Goal: Task Accomplishment & Management: Manage account settings

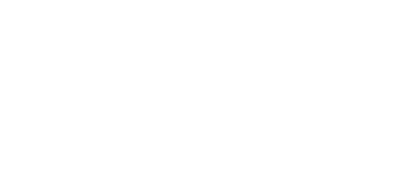
select select "*"
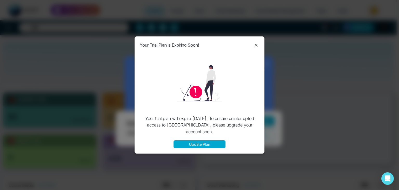
click at [259, 45] on icon at bounding box center [256, 45] width 6 height 6
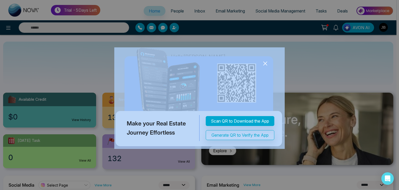
click at [265, 64] on icon at bounding box center [265, 64] width 8 height 8
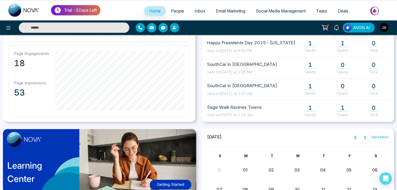
scroll to position [289, 0]
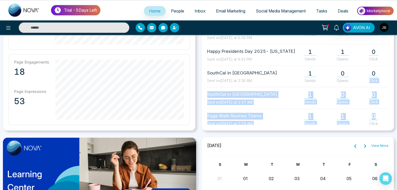
drag, startPoint x: 393, startPoint y: 98, endPoint x: 391, endPoint y: 67, distance: 31.8
click at [391, 67] on div "**********" at bounding box center [297, 8] width 198 height 244
click at [391, 67] on div "**********" at bounding box center [297, 8] width 192 height 244
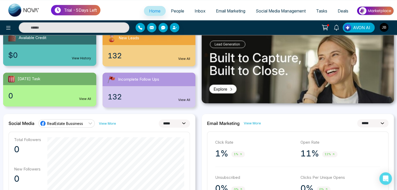
scroll to position [0, 0]
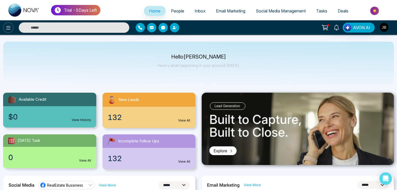
click at [7, 31] on button at bounding box center [8, 27] width 10 height 10
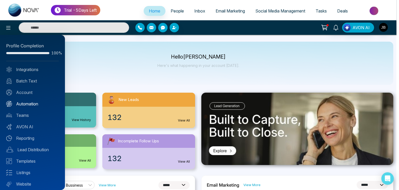
click at [27, 105] on link "Automation" at bounding box center [32, 104] width 52 height 6
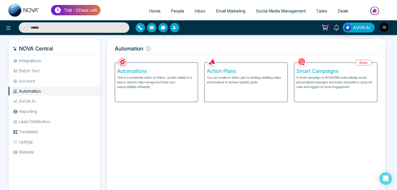
click at [238, 83] on p "You can create an action plan to strategy detailing steps and timelines to achi…" at bounding box center [245, 79] width 78 height 9
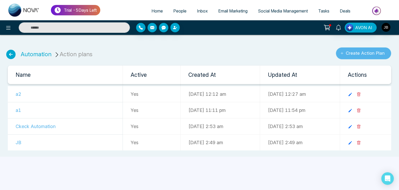
click at [352, 52] on button "Create Action Plan" at bounding box center [363, 53] width 55 height 12
click at [352, 95] on icon at bounding box center [350, 94] width 3 height 3
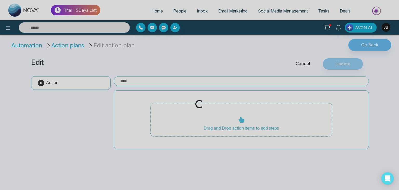
type input "**"
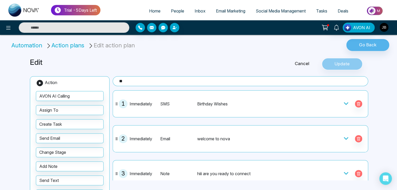
click at [344, 66] on div "Cancel Update" at bounding box center [312, 64] width 114 height 12
click at [337, 63] on div "Cancel Update" at bounding box center [312, 64] width 114 height 12
click at [349, 63] on div "Cancel Update" at bounding box center [312, 64] width 114 height 12
click at [196, 12] on span "Inbox" at bounding box center [199, 10] width 11 height 5
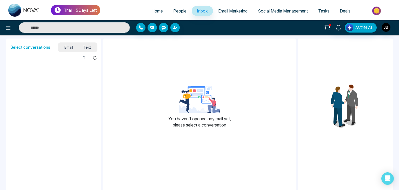
click at [178, 13] on span "People" at bounding box center [179, 10] width 13 height 5
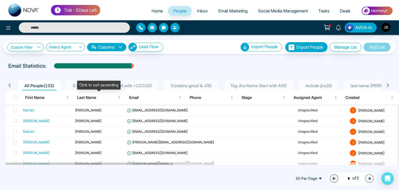
click at [103, 87] on div "Click to sort ascending" at bounding box center [98, 85] width 43 height 9
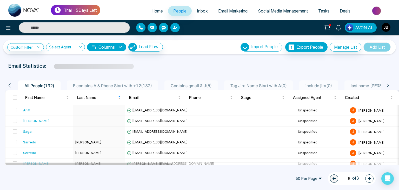
click at [133, 87] on span "E contains A & Phone Start with +12 ( 132 )" at bounding box center [112, 85] width 83 height 5
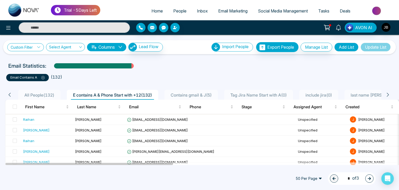
click at [41, 45] on icon at bounding box center [39, 47] width 4 height 4
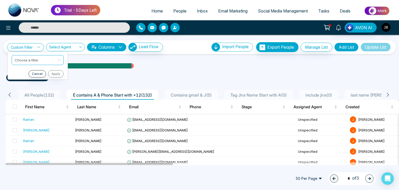
click at [39, 53] on ul "Choose a filter Cancel Apply" at bounding box center [37, 65] width 61 height 28
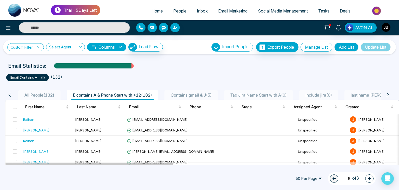
click at [38, 46] on icon at bounding box center [39, 47] width 4 height 4
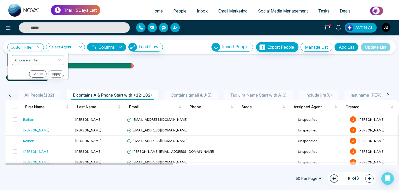
click at [35, 59] on input "search" at bounding box center [36, 59] width 42 height 8
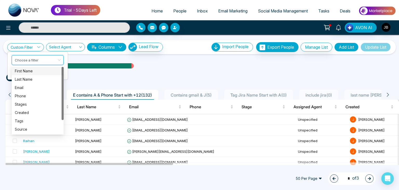
click at [29, 74] on div "First Name" at bounding box center [38, 71] width 52 height 8
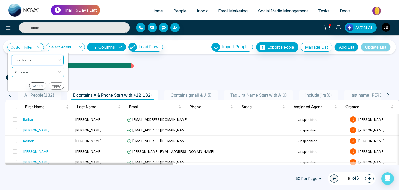
click at [31, 76] on span at bounding box center [36, 71] width 42 height 9
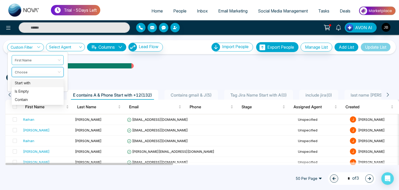
click at [110, 74] on ul "email contains a ( 132 )" at bounding box center [199, 76] width 387 height 9
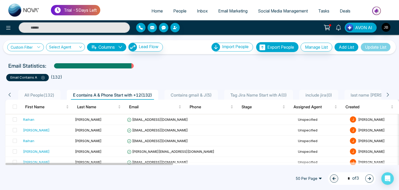
click at [39, 47] on icon at bounding box center [39, 47] width 4 height 4
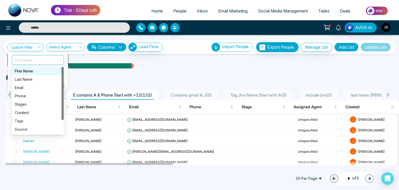
click at [39, 56] on span "First Name" at bounding box center [38, 59] width 46 height 9
click at [91, 71] on div "email contains a ( 132 )" at bounding box center [199, 75] width 393 height 11
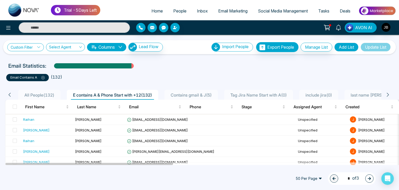
click at [36, 47] on link "Custom Filter" at bounding box center [25, 47] width 37 height 8
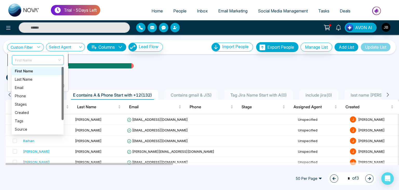
click at [38, 60] on span "First Name" at bounding box center [38, 59] width 46 height 9
click at [20, 96] on div "Phone" at bounding box center [38, 96] width 46 height 6
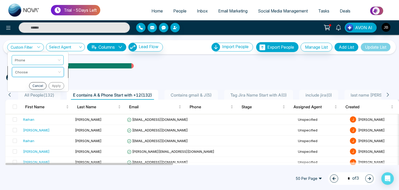
click at [31, 73] on input "search" at bounding box center [36, 71] width 42 height 8
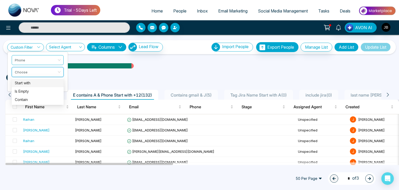
click at [21, 84] on div "Start with" at bounding box center [38, 83] width 46 height 6
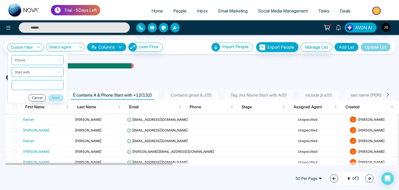
click at [27, 83] on input "text" at bounding box center [38, 85] width 52 height 10
type input "***"
click at [56, 96] on button "Apply" at bounding box center [56, 97] width 16 height 7
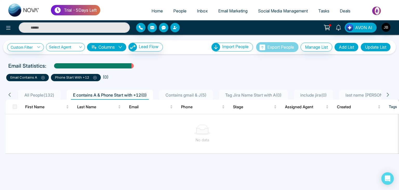
click at [101, 133] on div at bounding box center [203, 129] width 386 height 10
click at [43, 76] on icon at bounding box center [42, 77] width 3 height 3
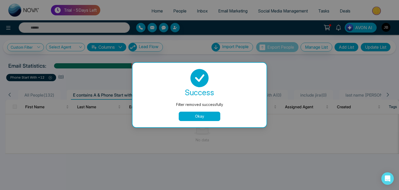
click at [202, 115] on button "Okay" at bounding box center [200, 115] width 42 height 9
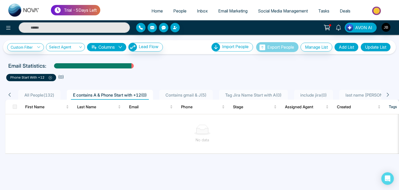
click at [50, 78] on icon at bounding box center [50, 77] width 3 height 3
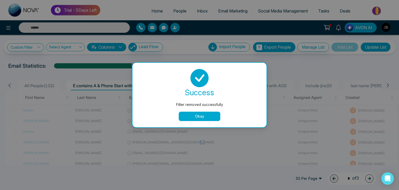
click at [196, 118] on button "Okay" at bounding box center [200, 115] width 42 height 9
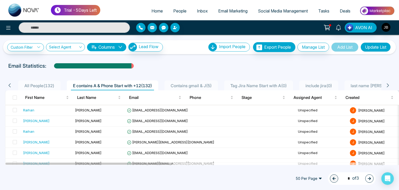
click at [200, 84] on span "Contains gmail & J ( 5 )" at bounding box center [191, 85] width 45 height 5
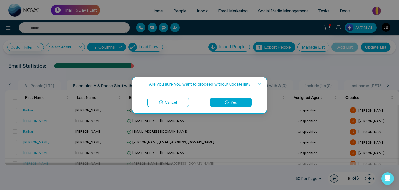
click at [233, 101] on button "Yes" at bounding box center [231, 101] width 42 height 9
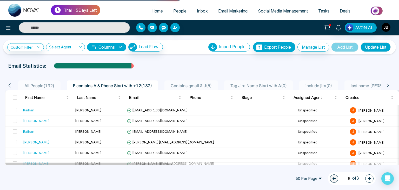
click at [274, 86] on span "Tag Jira Name Start with A ( 0 )" at bounding box center [258, 85] width 61 height 5
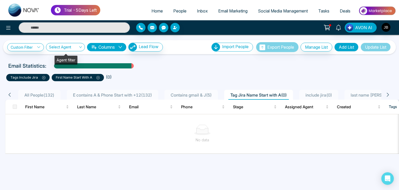
click at [74, 47] on input "search" at bounding box center [63, 48] width 29 height 10
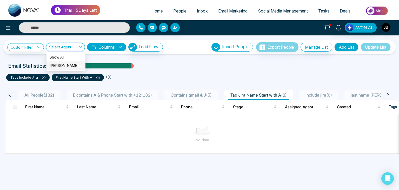
click at [67, 63] on div "[PERSON_NAME] (me)" at bounding box center [66, 66] width 33 height 6
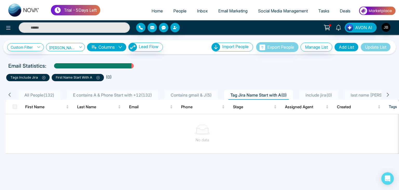
click at [6, 94] on div "All People ( 132 ) E contains A & Phone Start with +12 ( 132 ) Contains gmail &…" at bounding box center [197, 95] width 385 height 10
click at [9, 94] on icon at bounding box center [9, 94] width 5 height 5
click at [17, 107] on th at bounding box center [13, 107] width 16 height 15
click at [43, 77] on icon at bounding box center [43, 77] width 3 height 3
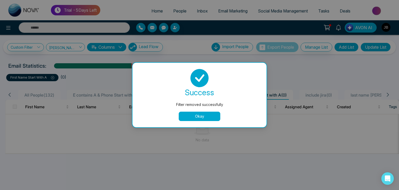
click at [199, 113] on button "Okay" at bounding box center [200, 115] width 42 height 9
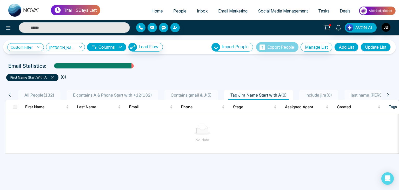
click at [52, 77] on icon at bounding box center [52, 77] width 3 height 3
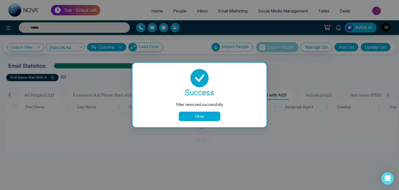
click at [187, 113] on button "Okay" at bounding box center [200, 115] width 42 height 9
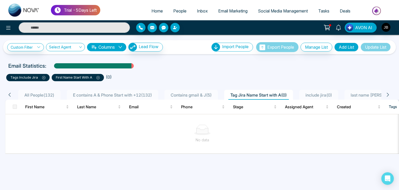
click at [98, 76] on icon at bounding box center [97, 77] width 3 height 3
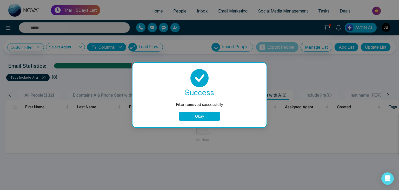
click at [194, 116] on button "Okay" at bounding box center [200, 115] width 42 height 9
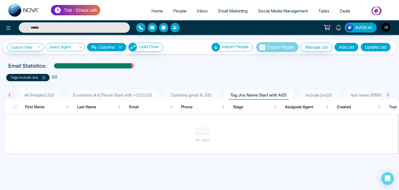
click at [44, 77] on icon at bounding box center [44, 78] width 2 height 2
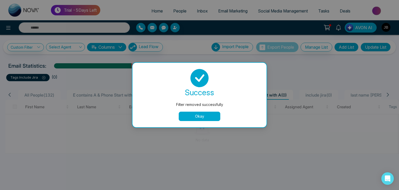
click at [200, 117] on button "Okay" at bounding box center [200, 115] width 42 height 9
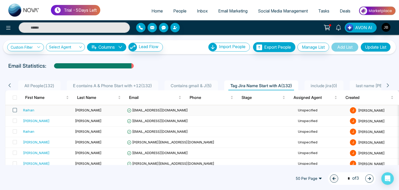
click at [15, 109] on span at bounding box center [15, 110] width 4 height 4
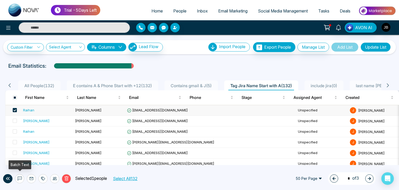
click at [18, 179] on icon at bounding box center [20, 178] width 4 height 4
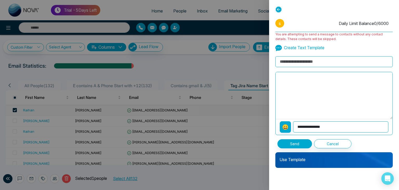
click at [280, 10] on icon at bounding box center [278, 9] width 6 height 6
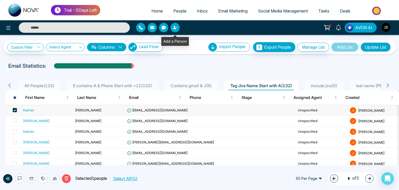
click at [175, 28] on icon "button" at bounding box center [174, 27] width 3 height 3
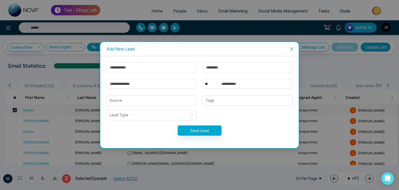
click at [131, 67] on input "text" at bounding box center [152, 67] width 90 height 10
type input "******"
type input "********"
type input "**********"
select select "***"
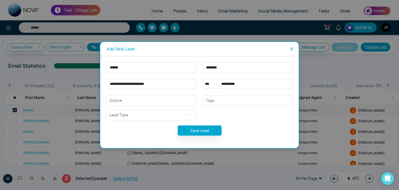
click at [246, 83] on input "**********" at bounding box center [255, 84] width 74 height 10
click at [228, 99] on div at bounding box center [247, 100] width 87 height 6
type input "**********"
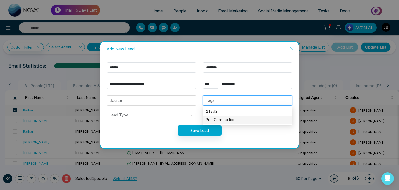
click at [223, 119] on div "Pre-Construction" at bounding box center [248, 120] width 84 height 6
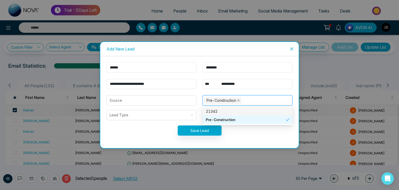
click at [239, 101] on span at bounding box center [238, 100] width 3 height 6
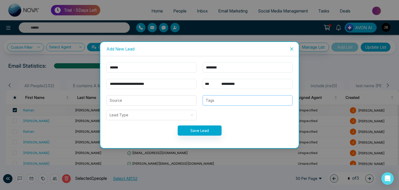
click at [291, 47] on icon "close" at bounding box center [292, 49] width 4 height 4
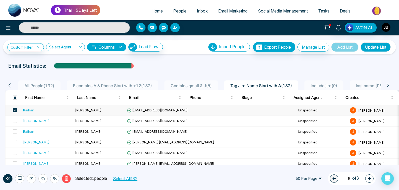
click at [176, 66] on div "Email Statistics:" at bounding box center [134, 66] width 253 height 8
click at [4, 29] on button at bounding box center [8, 27] width 10 height 10
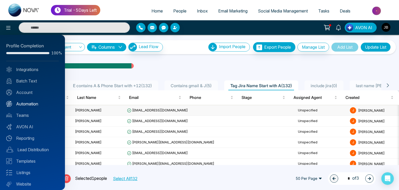
click at [27, 105] on link "Automation" at bounding box center [32, 104] width 52 height 6
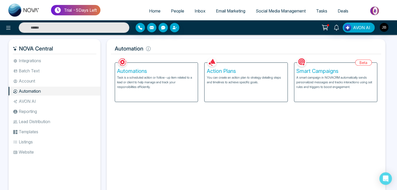
click at [218, 70] on h5 "Action Plans" at bounding box center [245, 71] width 78 height 6
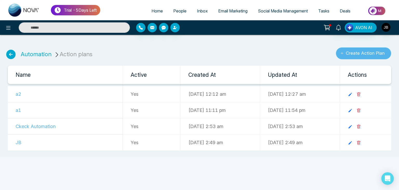
click at [351, 49] on button "Create Action Plan" at bounding box center [363, 53] width 55 height 12
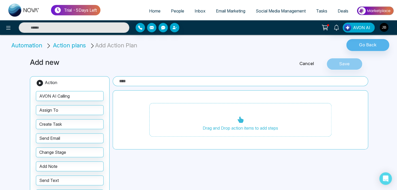
click at [23, 45] on li "Automation" at bounding box center [27, 45] width 32 height 9
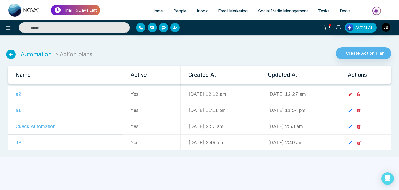
click at [352, 94] on icon at bounding box center [350, 94] width 3 height 3
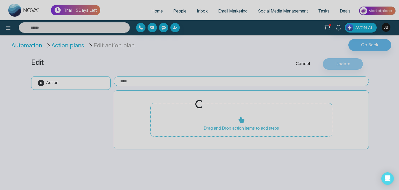
type input "**"
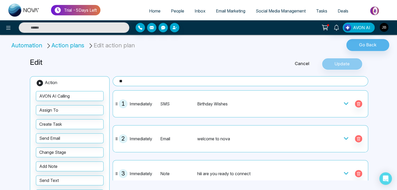
click at [36, 60] on h3 "Edit" at bounding box center [141, 62] width 222 height 9
click at [69, 41] on li "Action plans" at bounding box center [66, 45] width 40 height 9
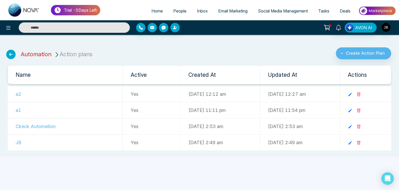
click at [36, 53] on link "Automation" at bounding box center [36, 54] width 31 height 7
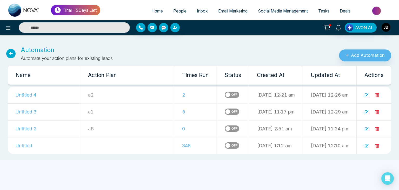
click at [225, 110] on label at bounding box center [232, 111] width 15 height 6
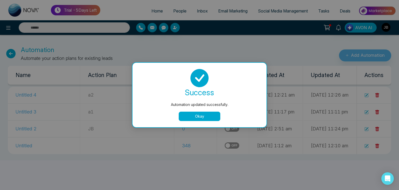
click at [209, 115] on button "Okay" at bounding box center [200, 115] width 42 height 9
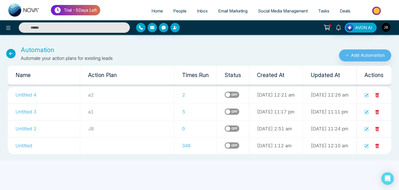
click at [225, 96] on label at bounding box center [232, 94] width 15 height 6
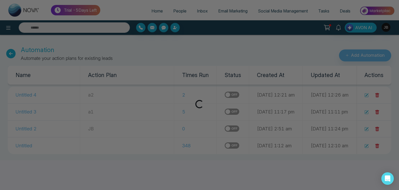
click at [202, 93] on div "success" at bounding box center [200, 92] width 122 height 10
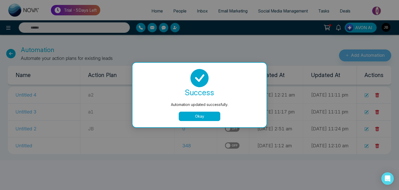
click at [199, 117] on button "Okay" at bounding box center [200, 115] width 42 height 9
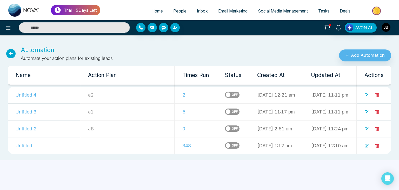
click at [225, 96] on label at bounding box center [232, 94] width 15 height 6
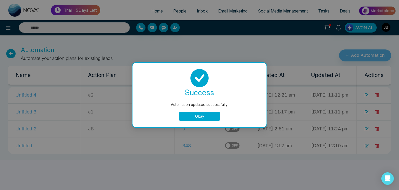
click at [205, 120] on button "Okay" at bounding box center [200, 115] width 42 height 9
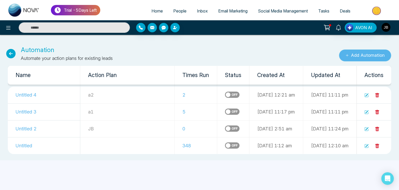
click at [350, 56] on button "Add Automation" at bounding box center [365, 55] width 52 height 12
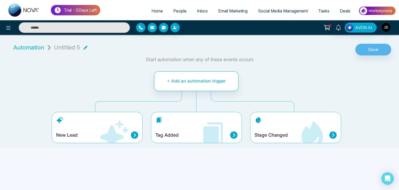
click at [85, 131] on div "New Lead" at bounding box center [97, 134] width 82 height 7
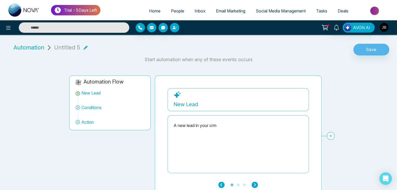
click at [253, 183] on icon "button" at bounding box center [254, 184] width 6 height 6
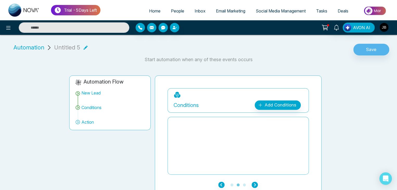
click at [200, 132] on div at bounding box center [237, 146] width 129 height 52
click at [279, 106] on link "Add Conditions" at bounding box center [277, 104] width 46 height 9
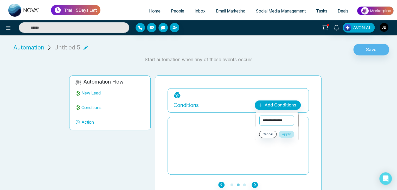
click at [267, 120] on select "**********" at bounding box center [276, 120] width 35 height 10
select select "**********"
click at [259, 115] on select "**********" at bounding box center [276, 120] width 35 height 10
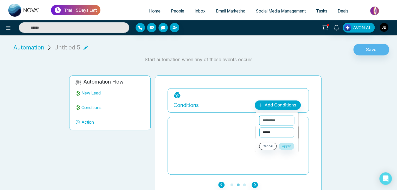
click at [268, 131] on select "**********" at bounding box center [276, 132] width 35 height 10
select select "**********"
click at [259, 127] on select "**********" at bounding box center [276, 132] width 35 height 10
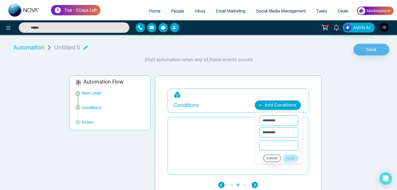
click at [277, 144] on input "text" at bounding box center [278, 145] width 39 height 10
type input "****"
click at [289, 156] on button "Apply" at bounding box center [290, 157] width 16 height 7
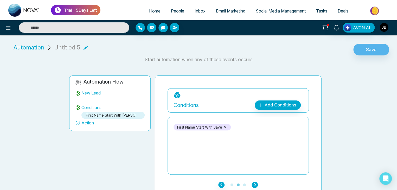
click at [255, 186] on icon "button" at bounding box center [254, 184] width 6 height 6
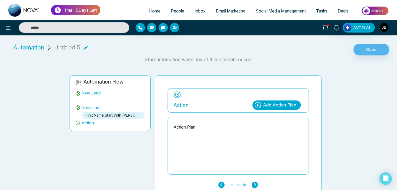
click at [199, 121] on div "Action Plan" at bounding box center [237, 146] width 129 height 52
click at [216, 128] on p "Action Plan" at bounding box center [237, 127] width 129 height 6
click at [264, 104] on div "Add Action Plan" at bounding box center [279, 105] width 33 height 7
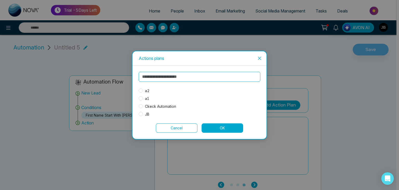
click at [144, 92] on span "a2" at bounding box center [147, 91] width 9 height 6
click at [215, 126] on button "OK" at bounding box center [223, 127] width 42 height 9
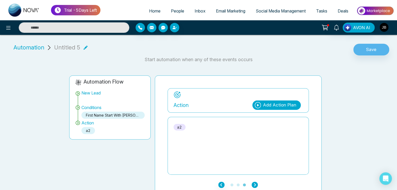
click at [254, 185] on icon "button" at bounding box center [254, 184] width 6 height 6
click at [367, 45] on button "Save" at bounding box center [371, 50] width 36 height 12
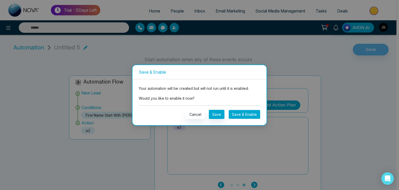
click at [238, 116] on button "Save & Enable" at bounding box center [245, 114] width 32 height 9
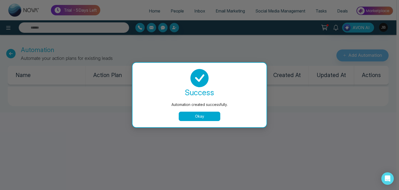
click at [186, 115] on button "Okay" at bounding box center [200, 115] width 42 height 9
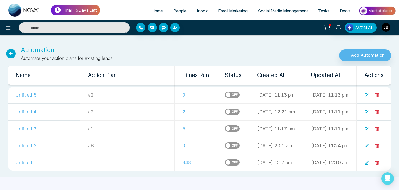
click at [379, 111] on icon at bounding box center [378, 112] width 4 height 4
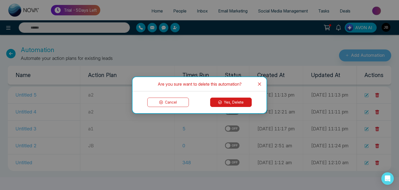
click at [241, 104] on button "Yes, Delete" at bounding box center [231, 101] width 42 height 9
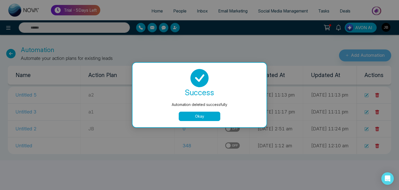
click at [218, 117] on button "Okay" at bounding box center [200, 115] width 42 height 9
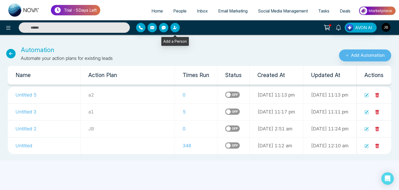
click at [176, 26] on icon "button" at bounding box center [175, 27] width 4 height 4
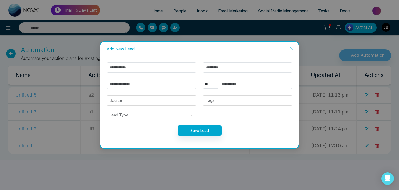
click at [142, 74] on form "** **** *** *** *** **** *** Source Tags Lead Type Save Lead" at bounding box center [199, 101] width 192 height 79
click at [141, 68] on input "text" at bounding box center [152, 67] width 90 height 10
type input "******"
type input "********"
type input "**********"
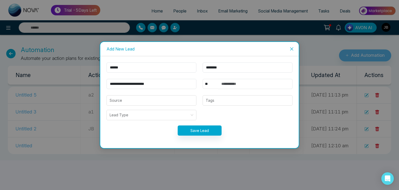
select select "***"
type input "**********"
click at [246, 84] on input "**********" at bounding box center [255, 84] width 74 height 10
click at [173, 82] on input "**********" at bounding box center [152, 84] width 90 height 10
click at [154, 84] on input "**********" at bounding box center [152, 84] width 90 height 10
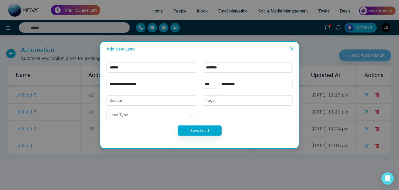
click at [167, 84] on input "**********" at bounding box center [152, 84] width 90 height 10
click at [225, 101] on div at bounding box center [247, 100] width 87 height 6
type input "**********"
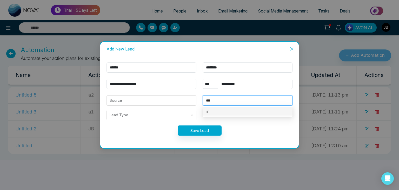
type input "****"
click at [217, 109] on div "jira" at bounding box center [248, 111] width 84 height 6
click at [205, 130] on button "Save Lead" at bounding box center [200, 130] width 44 height 10
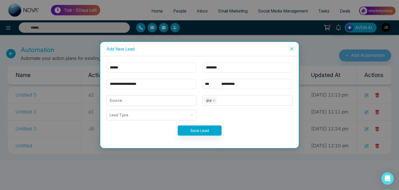
click at [122, 84] on input "**********" at bounding box center [152, 84] width 90 height 10
type input "**********"
click at [197, 129] on button "Save Lead" at bounding box center [200, 130] width 44 height 10
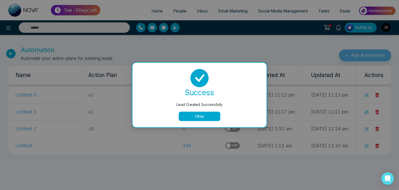
click at [201, 115] on button "Okay" at bounding box center [200, 115] width 42 height 9
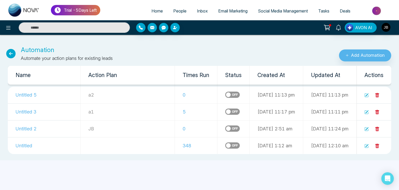
click at [173, 12] on span "People" at bounding box center [179, 10] width 13 height 5
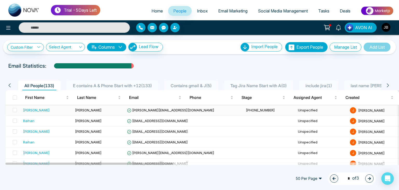
click at [27, 110] on div "Jayesh" at bounding box center [36, 109] width 27 height 5
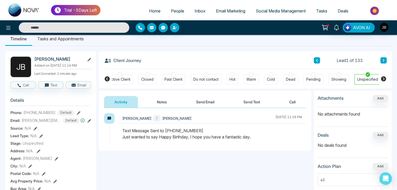
scroll to position [8, 0]
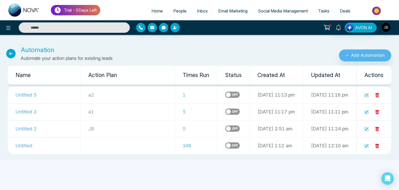
click at [366, 96] on icon at bounding box center [367, 95] width 4 height 4
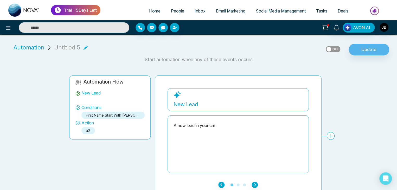
scroll to position [6, 0]
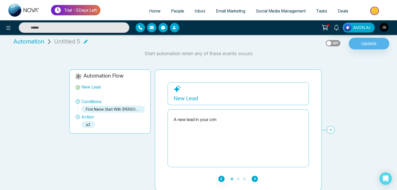
click at [255, 179] on icon "button" at bounding box center [254, 178] width 6 height 6
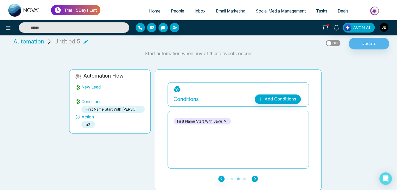
click at [256, 177] on icon "button" at bounding box center [254, 178] width 6 height 6
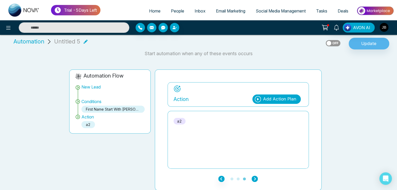
click at [256, 177] on icon "button" at bounding box center [254, 178] width 6 height 6
click at [364, 45] on button "Update" at bounding box center [368, 44] width 41 height 12
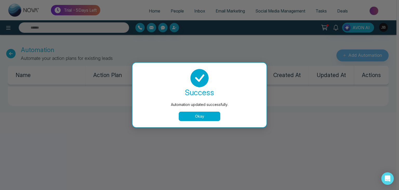
click at [195, 116] on button "Okay" at bounding box center [200, 115] width 42 height 9
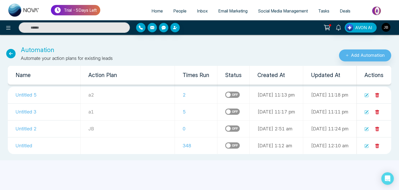
click at [368, 95] on icon at bounding box center [367, 95] width 4 height 4
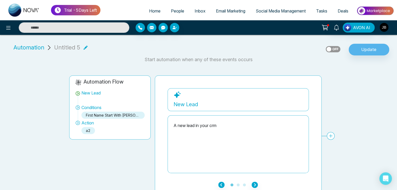
click at [32, 46] on span "Automation" at bounding box center [29, 47] width 31 height 9
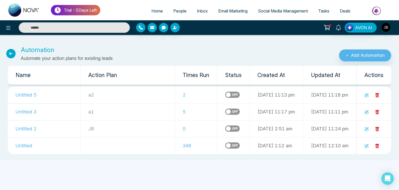
click at [368, 95] on icon at bounding box center [367, 95] width 4 height 4
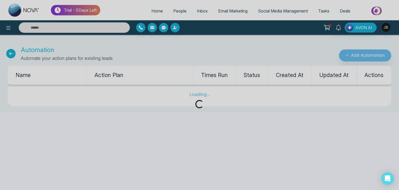
click at [377, 55] on div "Loading..." at bounding box center [199, 95] width 399 height 190
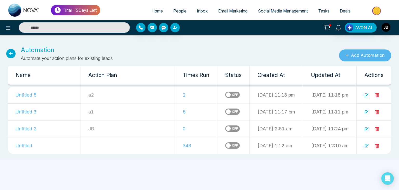
click at [377, 55] on button "Add Automation" at bounding box center [365, 55] width 52 height 12
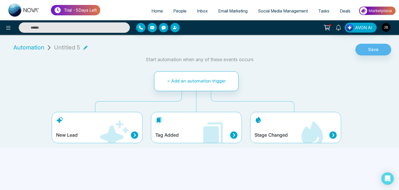
click at [83, 46] on icon at bounding box center [85, 47] width 4 height 4
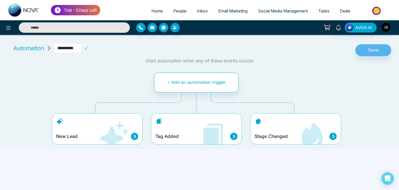
click at [231, 135] on icon at bounding box center [233, 136] width 7 height 7
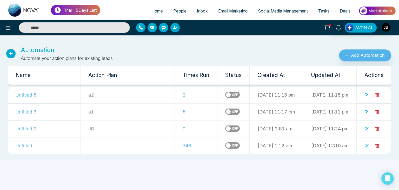
click at [178, 10] on span "People" at bounding box center [179, 10] width 13 height 5
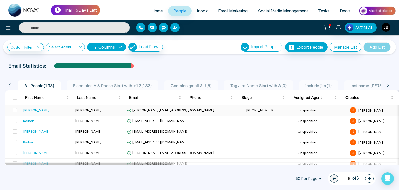
click at [28, 109] on div "Jayesh" at bounding box center [36, 109] width 27 height 5
click at [207, 84] on span "Contains gmail & J ( 5 )" at bounding box center [191, 85] width 45 height 5
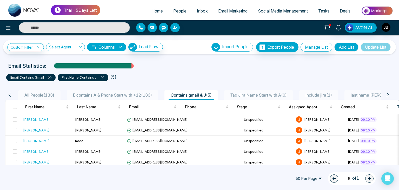
click at [49, 75] on span at bounding box center [48, 77] width 8 height 4
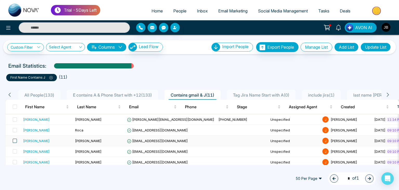
click at [14, 141] on span at bounding box center [15, 141] width 4 height 4
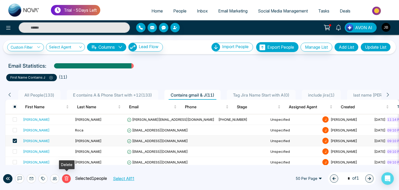
click at [65, 179] on icon at bounding box center [66, 178] width 5 height 5
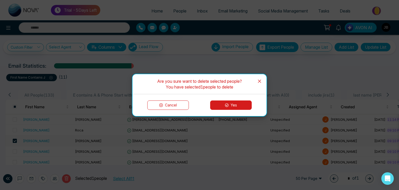
click at [229, 105] on icon at bounding box center [227, 105] width 4 height 4
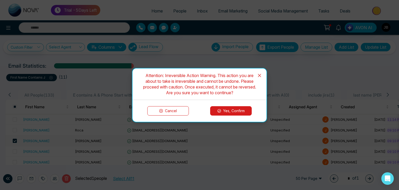
click at [230, 108] on button "Yes, Confirm" at bounding box center [231, 110] width 42 height 9
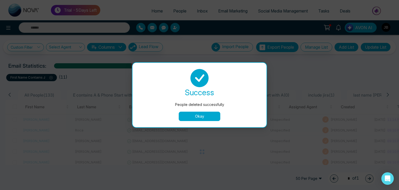
click at [228, 106] on div "People deleted successfully success People deleted successfully Okay" at bounding box center [199, 95] width 399 height 190
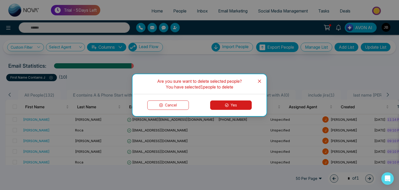
click at [225, 104] on icon at bounding box center [227, 105] width 4 height 4
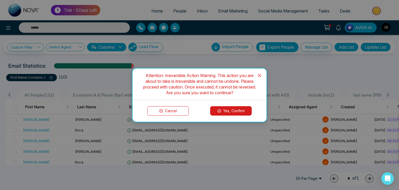
click at [233, 108] on button "Yes, Confirm" at bounding box center [231, 110] width 42 height 9
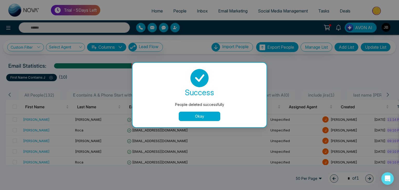
click at [196, 116] on button "Okay" at bounding box center [200, 115] width 42 height 9
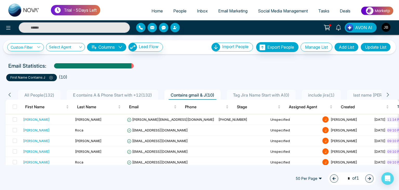
click at [51, 76] on icon at bounding box center [50, 77] width 3 height 3
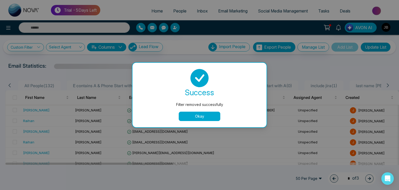
click at [190, 118] on button "Okay" at bounding box center [200, 115] width 42 height 9
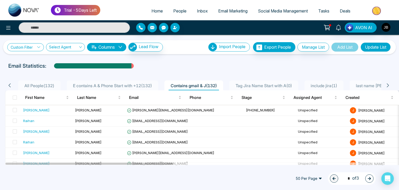
click at [36, 48] on link "Custom Filter" at bounding box center [25, 47] width 37 height 8
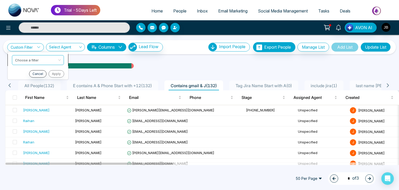
click at [25, 57] on input "search" at bounding box center [36, 59] width 42 height 8
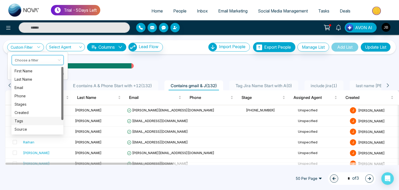
click at [19, 122] on div "Tags" at bounding box center [38, 121] width 46 height 6
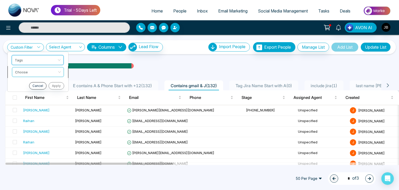
click at [24, 72] on input "search" at bounding box center [36, 71] width 42 height 8
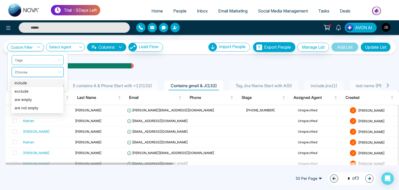
click at [21, 83] on div "include" at bounding box center [38, 83] width 46 height 6
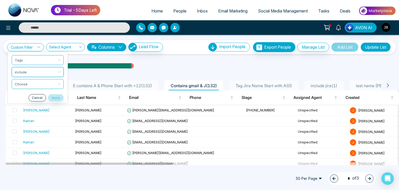
click at [21, 83] on input "search" at bounding box center [36, 83] width 42 height 8
click at [19, 106] on div "jira" at bounding box center [38, 103] width 46 height 6
click at [54, 97] on button "Apply" at bounding box center [56, 97] width 16 height 7
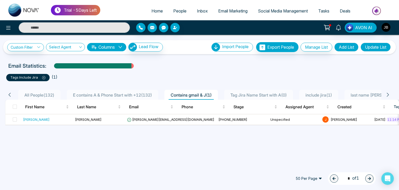
click at [44, 77] on icon at bounding box center [43, 77] width 3 height 3
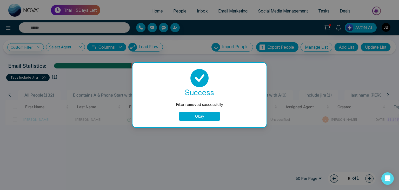
click at [203, 115] on button "Okay" at bounding box center [200, 115] width 42 height 9
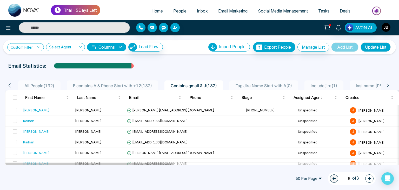
click at [39, 47] on icon at bounding box center [39, 47] width 4 height 4
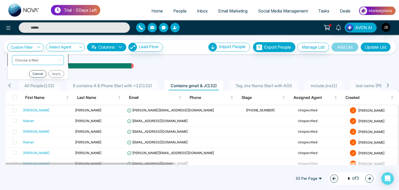
click at [38, 57] on input "search" at bounding box center [36, 59] width 42 height 8
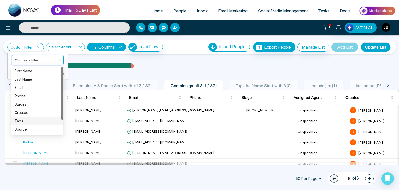
click at [21, 120] on div "Tags" at bounding box center [38, 121] width 46 height 6
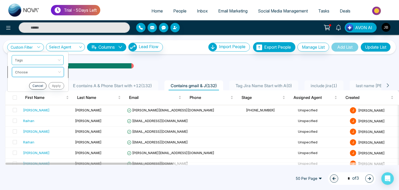
click at [24, 70] on input "search" at bounding box center [36, 71] width 42 height 8
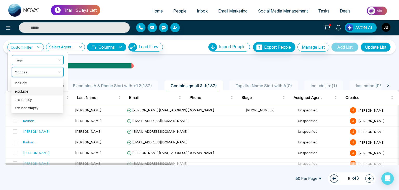
click at [23, 91] on div "exclude" at bounding box center [38, 91] width 46 height 6
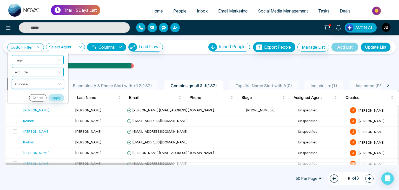
click at [24, 85] on input "search" at bounding box center [36, 83] width 42 height 8
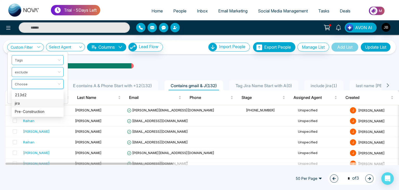
click at [19, 105] on div "jira" at bounding box center [38, 103] width 46 height 6
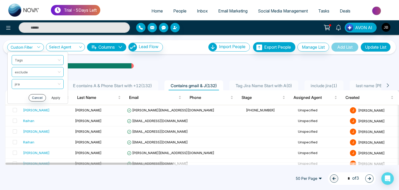
click at [55, 97] on button "Apply" at bounding box center [56, 97] width 16 height 7
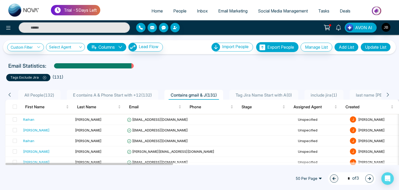
click at [43, 78] on icon at bounding box center [44, 77] width 3 height 3
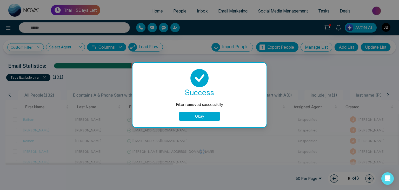
click at [204, 120] on button "Okay" at bounding box center [200, 115] width 42 height 9
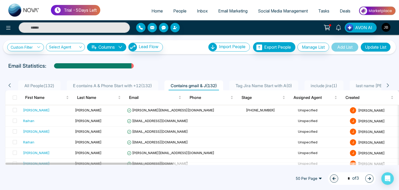
click at [385, 28] on img "button" at bounding box center [386, 27] width 9 height 9
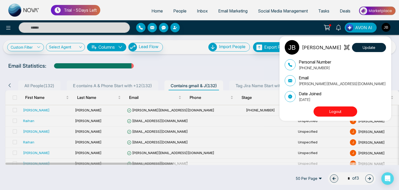
click at [338, 113] on button "Logout" at bounding box center [336, 111] width 44 height 10
